Goal: Task Accomplishment & Management: Manage account settings

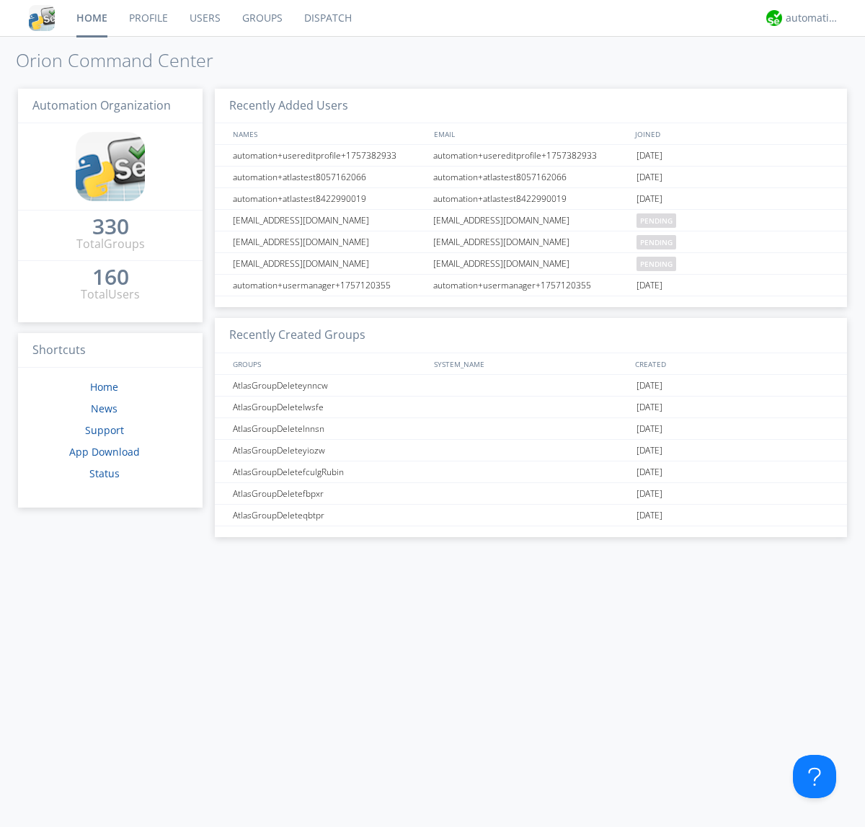
click at [261, 18] on link "Groups" at bounding box center [263, 18] width 62 height 36
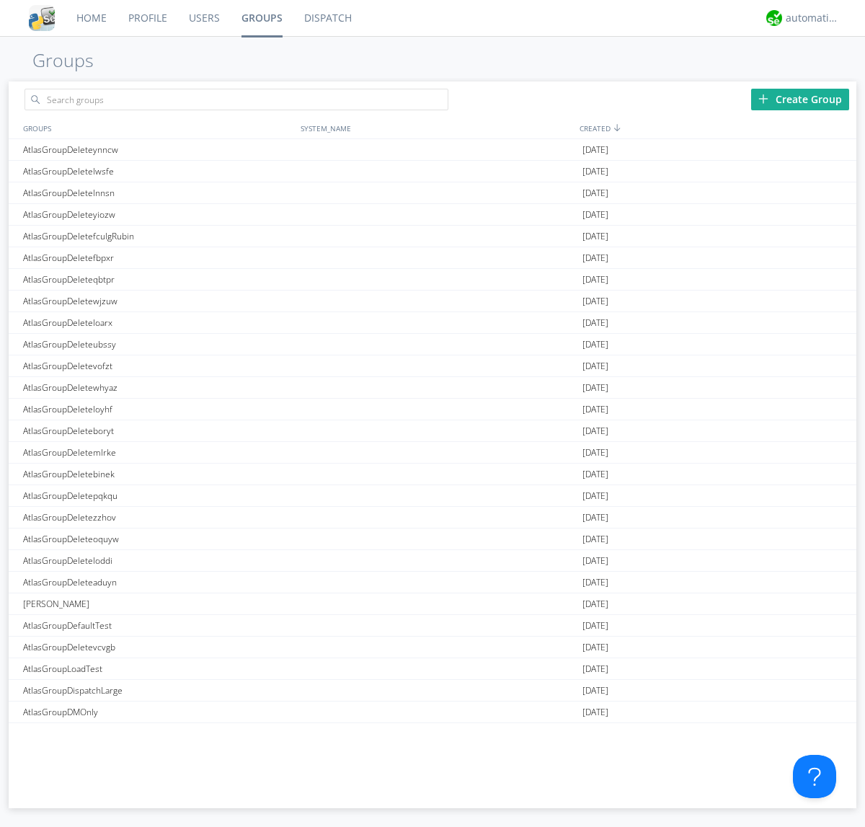
click at [801, 99] on div "Create Group" at bounding box center [800, 100] width 98 height 22
click at [261, 18] on link "Groups" at bounding box center [262, 18] width 63 height 36
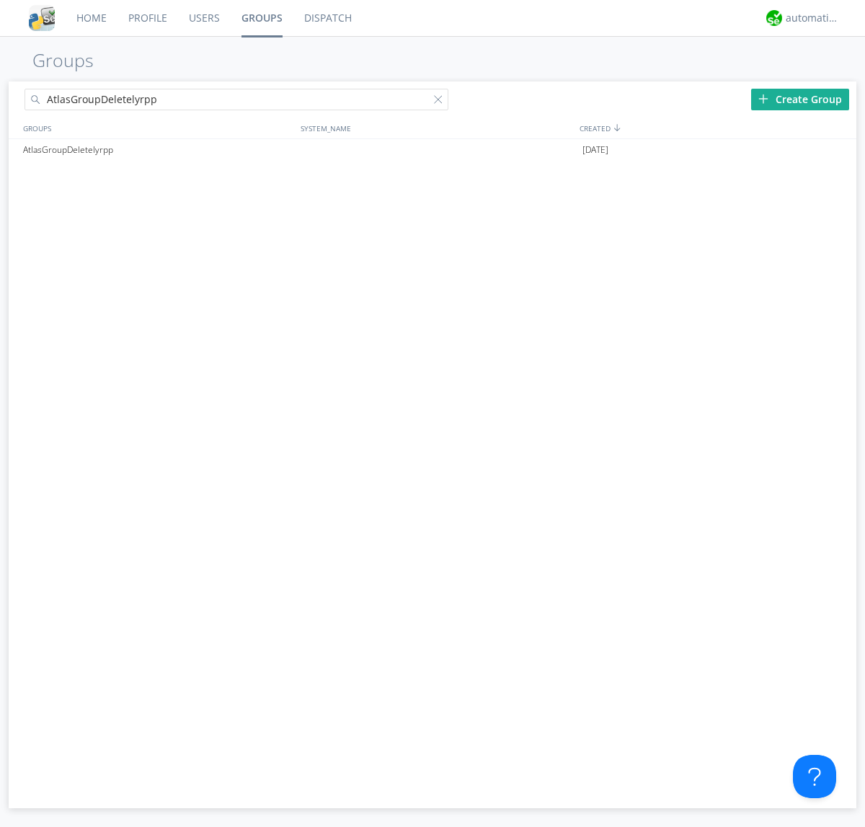
type input "AtlasGroupDeletelyrpp"
click at [441, 102] on div at bounding box center [441, 102] width 14 height 14
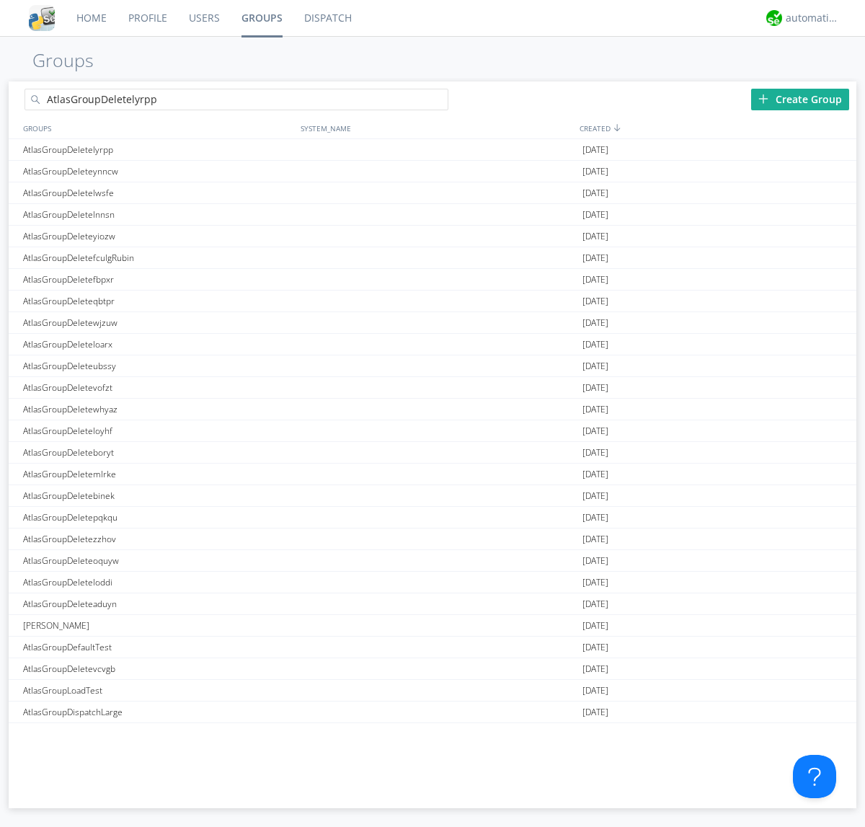
type input "AtlasGroupDeletelyrpp"
click at [158, 149] on div "AtlasGroupDeletelyrpp" at bounding box center [158, 149] width 278 height 21
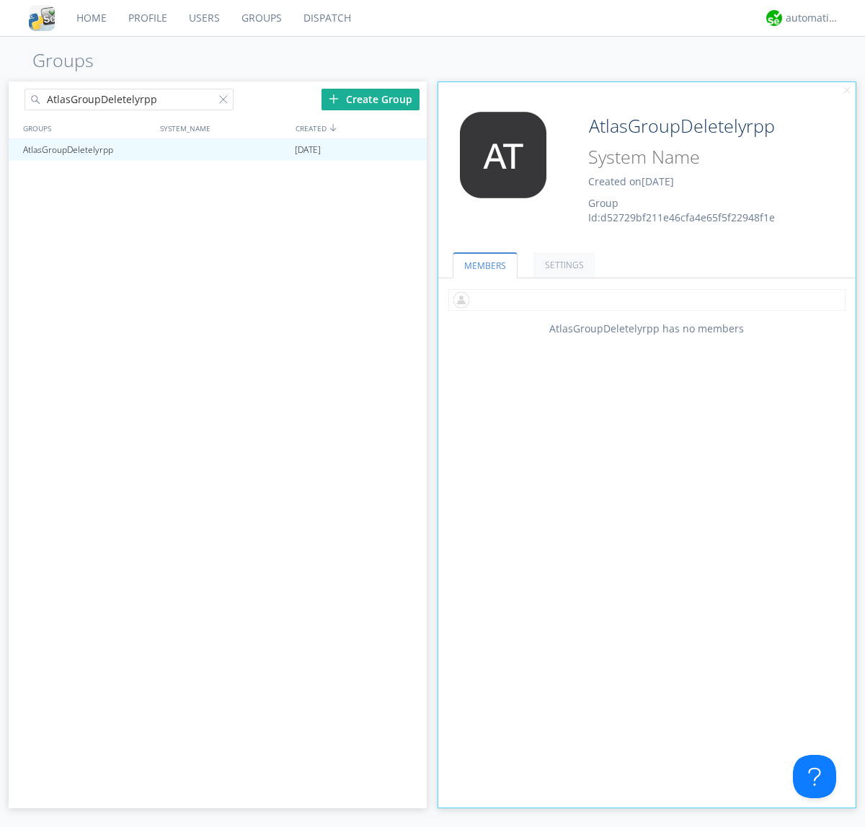
click at [647, 299] on input "text" at bounding box center [647, 300] width 397 height 22
type input "automation+atlas0002"
click at [809, 18] on div "automation+atlas" at bounding box center [813, 18] width 54 height 14
